Goal: Task Accomplishment & Management: Use online tool/utility

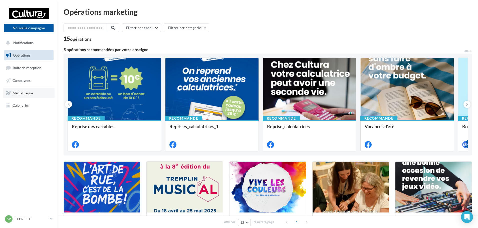
click at [24, 91] on span "Médiathèque" at bounding box center [23, 93] width 21 height 4
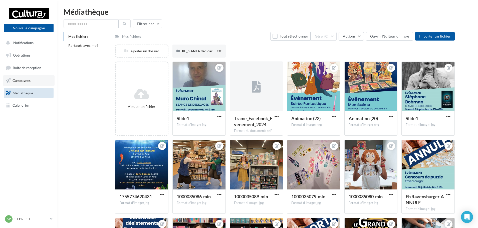
click at [25, 80] on span "Campagnes" at bounding box center [22, 80] width 18 height 4
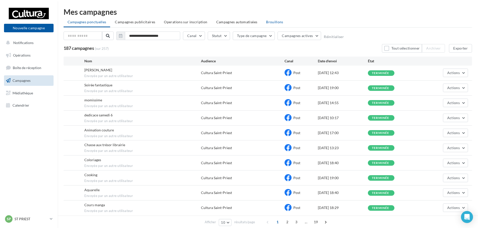
click at [268, 22] on span "Brouillons" at bounding box center [274, 22] width 17 height 4
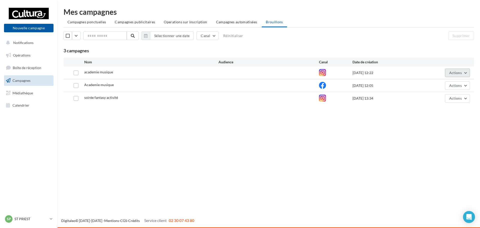
click at [455, 75] on button "Actions" at bounding box center [457, 73] width 25 height 9
click at [441, 84] on button "Editer" at bounding box center [445, 84] width 50 height 13
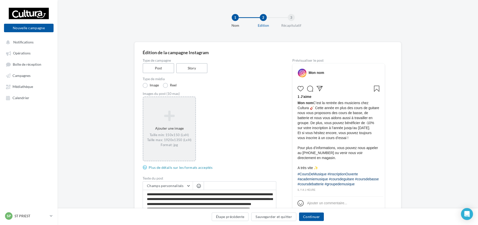
click at [166, 135] on div "Taille min: 150x150 (LxH) Taille max: 1920x1350 (LxH) Format: jpg" at bounding box center [169, 140] width 48 height 15
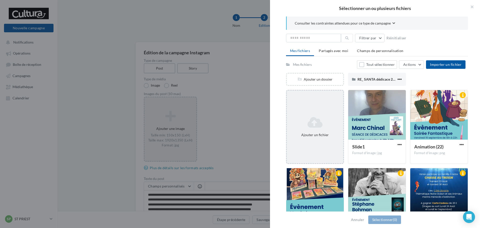
click at [320, 122] on icon at bounding box center [315, 122] width 53 height 12
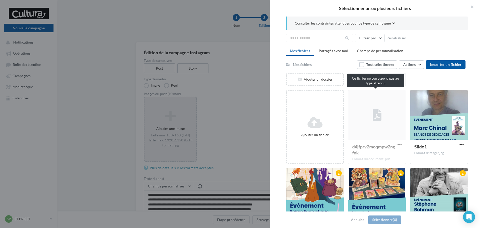
click at [364, 121] on div "d4jfprv2moqmpw2ngfnk Format du document: pdf" at bounding box center [377, 127] width 58 height 74
click at [355, 219] on button "Annuler" at bounding box center [357, 220] width 17 height 6
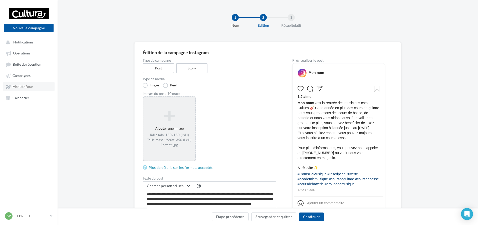
click at [21, 84] on link "Médiathèque" at bounding box center [29, 86] width 52 height 9
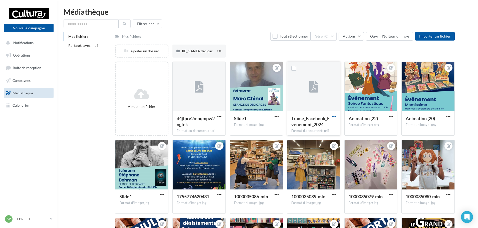
click at [335, 116] on span "button" at bounding box center [334, 116] width 4 height 4
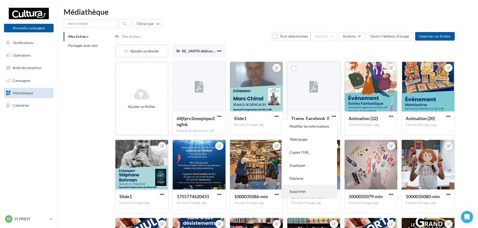
click at [300, 192] on button "Supprimer" at bounding box center [309, 191] width 56 height 13
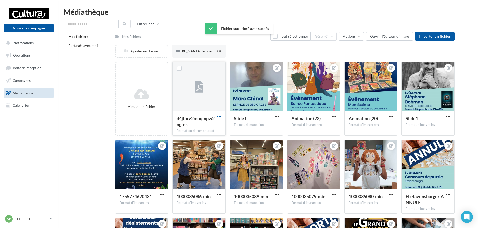
click at [220, 116] on span "button" at bounding box center [219, 116] width 4 height 4
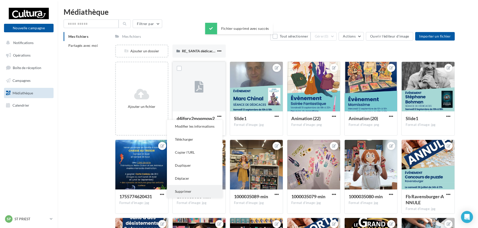
click at [200, 194] on button "Supprimer" at bounding box center [195, 191] width 56 height 13
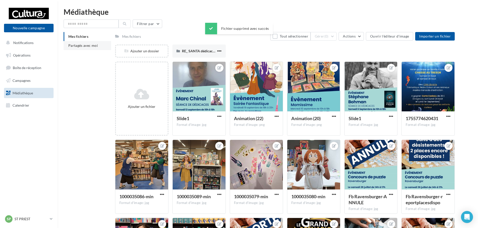
click at [94, 47] on span "Partagés avec moi" at bounding box center [83, 45] width 30 height 4
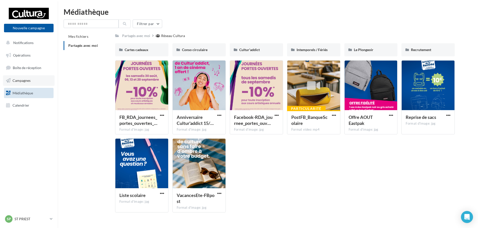
click at [21, 82] on span "Campagnes" at bounding box center [22, 80] width 18 height 4
